Goal: Information Seeking & Learning: Learn about a topic

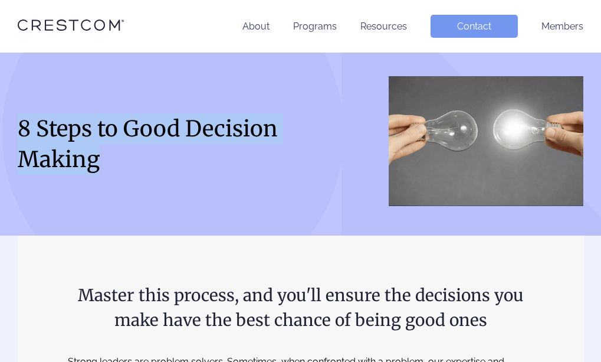
drag, startPoint x: 104, startPoint y: 163, endPoint x: 14, endPoint y: 115, distance: 102.9
click at [14, 115] on div "8 Steps to Good Decision Making" at bounding box center [300, 144] width 601 height 136
copy h1 "8 Steps to Good Decision Making"
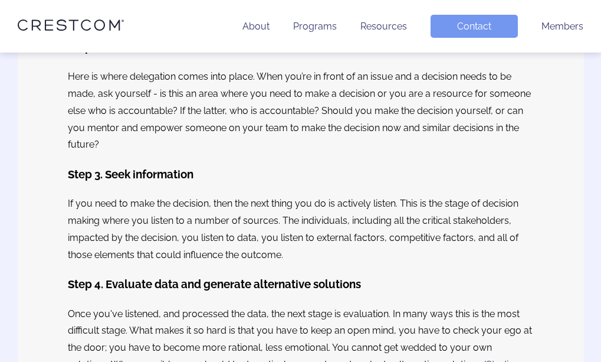
scroll to position [472, 0]
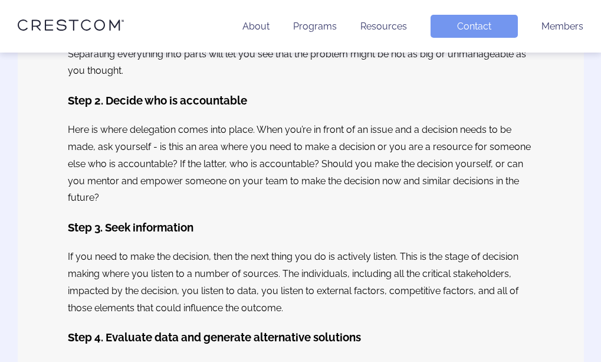
scroll to position [531, 0]
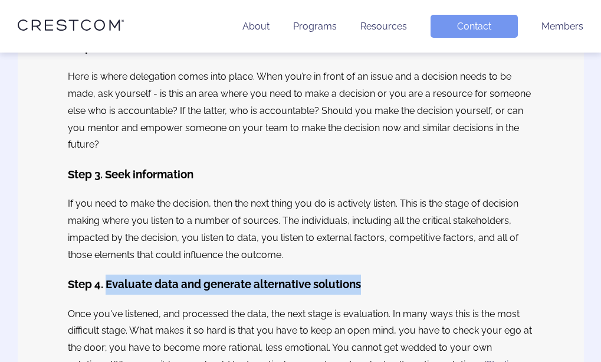
drag, startPoint x: 109, startPoint y: 285, endPoint x: 362, endPoint y: 280, distance: 253.1
click at [362, 280] on h3 "Step 4. Evaluate data and generate alternative solutions" at bounding box center [301, 284] width 466 height 20
copy h3 "Evaluate data and generate alternative solutions"
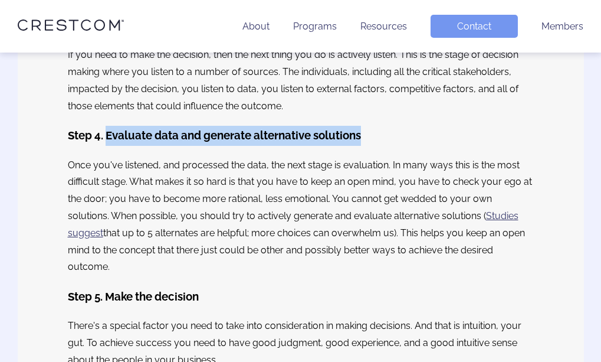
scroll to position [708, 0]
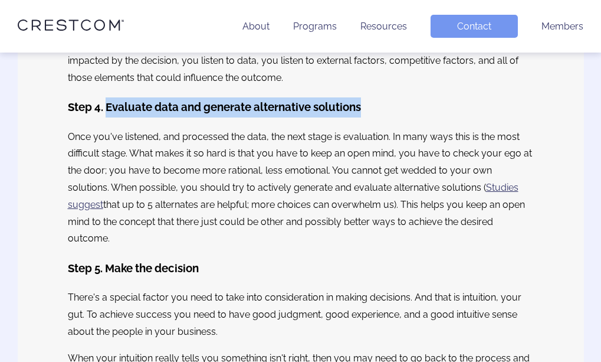
drag, startPoint x: 68, startPoint y: 136, endPoint x: 491, endPoint y: 224, distance: 431.3
click at [491, 224] on p "Once you've listened, and processed the data, the next stage is evaluation. In …" at bounding box center [301, 188] width 466 height 119
copy p "Once you've listened, and processed the data, the next stage is evaluation. In …"
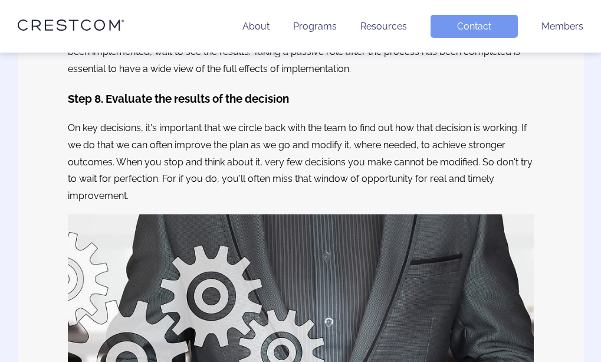
scroll to position [1297, 0]
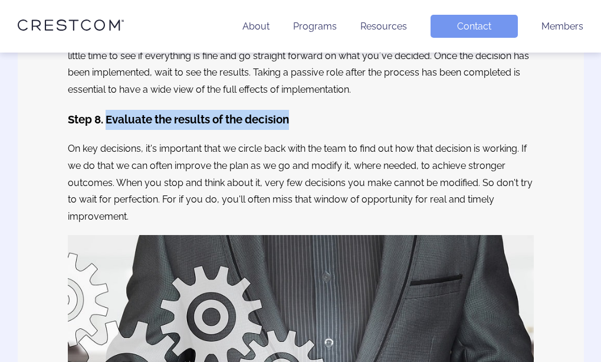
drag, startPoint x: 301, startPoint y: 107, endPoint x: 109, endPoint y: 100, distance: 191.8
click at [109, 110] on h3 "Step 8. Evaluate the results of the decision" at bounding box center [301, 120] width 466 height 20
copy h3 "Evaluate the results of the decision"
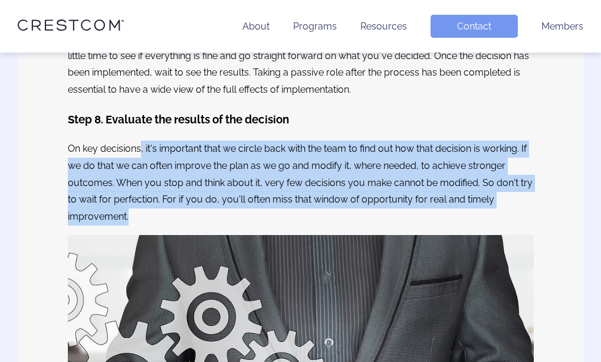
drag, startPoint x: 142, startPoint y: 131, endPoint x: 137, endPoint y: 192, distance: 60.9
click at [137, 192] on p "On key decisions, it's important that we circle back with the team to find out …" at bounding box center [301, 182] width 466 height 85
copy p ", it's important that we circle back with the team to find out how that decisio…"
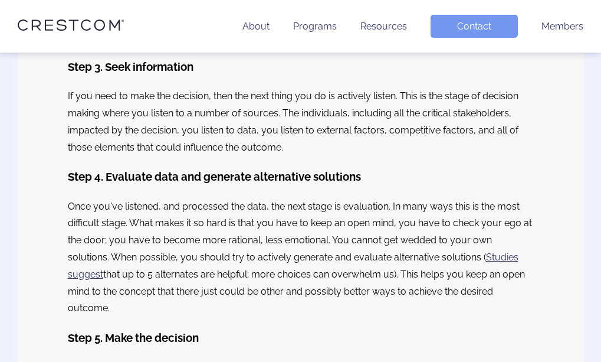
scroll to position [629, 0]
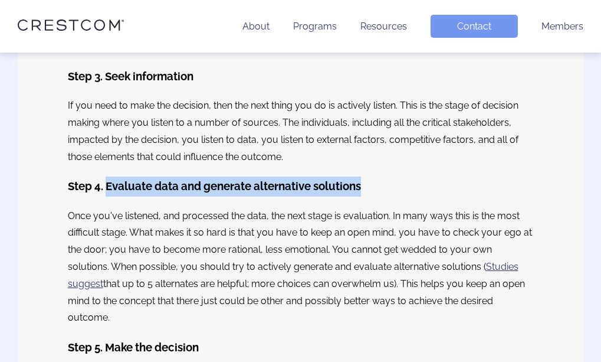
drag, startPoint x: 109, startPoint y: 188, endPoint x: 363, endPoint y: 189, distance: 254.2
click at [363, 189] on h3 "Step 4. Evaluate data and generate alternative solutions" at bounding box center [301, 186] width 466 height 20
copy h3 "Evaluate data and generate alternative solutions"
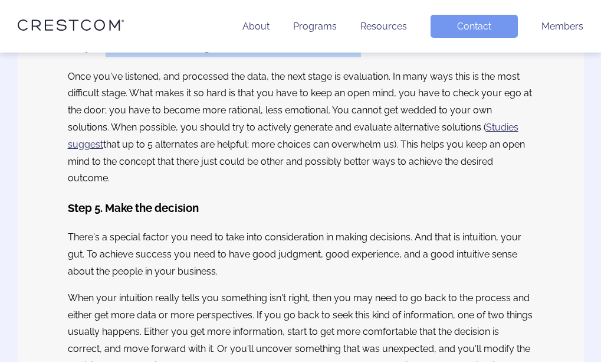
scroll to position [806, 0]
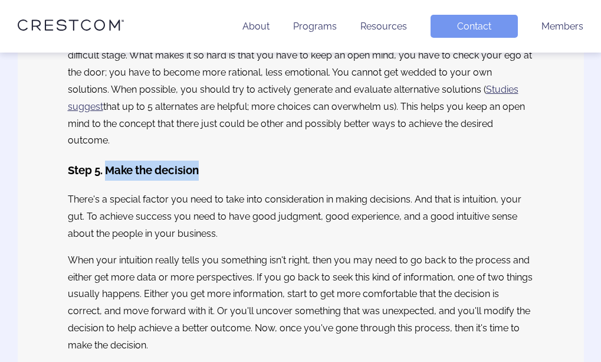
drag, startPoint x: 208, startPoint y: 152, endPoint x: 110, endPoint y: 149, distance: 98.5
click at [110, 160] on h3 "Step 5. Make the decision" at bounding box center [301, 170] width 466 height 20
copy h3 "Make the decision"
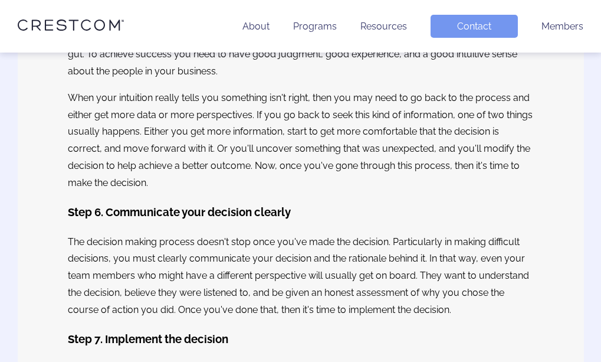
scroll to position [983, 0]
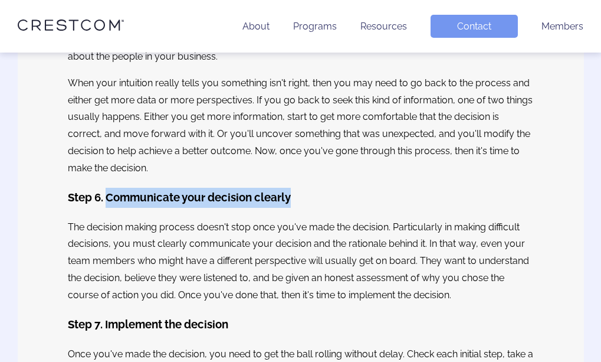
drag, startPoint x: 308, startPoint y: 181, endPoint x: 106, endPoint y: 181, distance: 202.9
click at [106, 188] on h3 "Step 6. Communicate your decision clearly" at bounding box center [301, 198] width 466 height 20
copy h3 "Communicate your decision clearly"
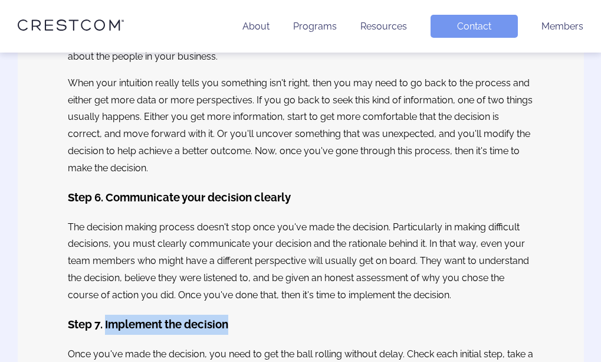
drag, startPoint x: 228, startPoint y: 307, endPoint x: 106, endPoint y: 305, distance: 122.1
click at [106, 314] on h3 "Step 7. Implement the decision" at bounding box center [301, 324] width 466 height 20
copy h3 "Implement the decision"
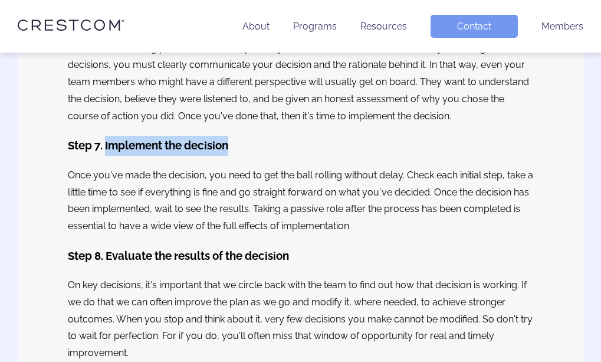
scroll to position [1218, 0]
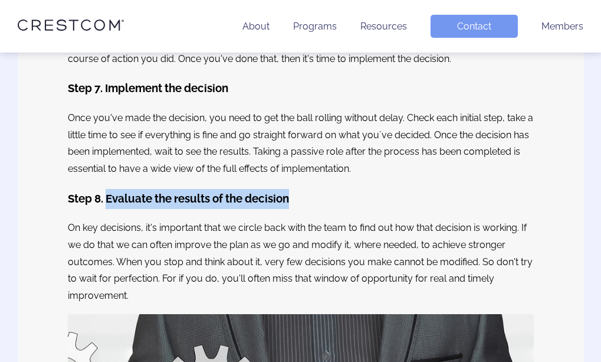
drag, startPoint x: 293, startPoint y: 186, endPoint x: 109, endPoint y: 181, distance: 184.1
click at [109, 189] on h3 "Step 8. Evaluate the results of the decision" at bounding box center [301, 199] width 466 height 20
copy h3 "Evaluate the results of the decision"
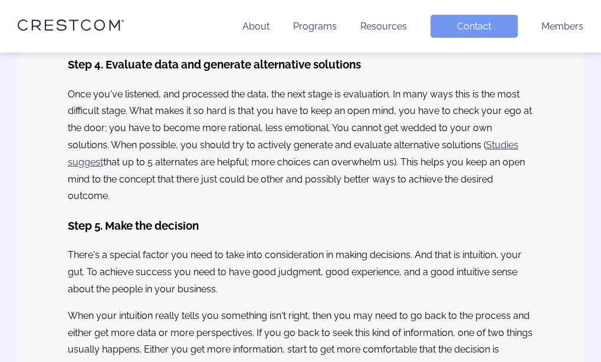
scroll to position [747, 0]
